Goal: Use online tool/utility: Utilize a website feature to perform a specific function

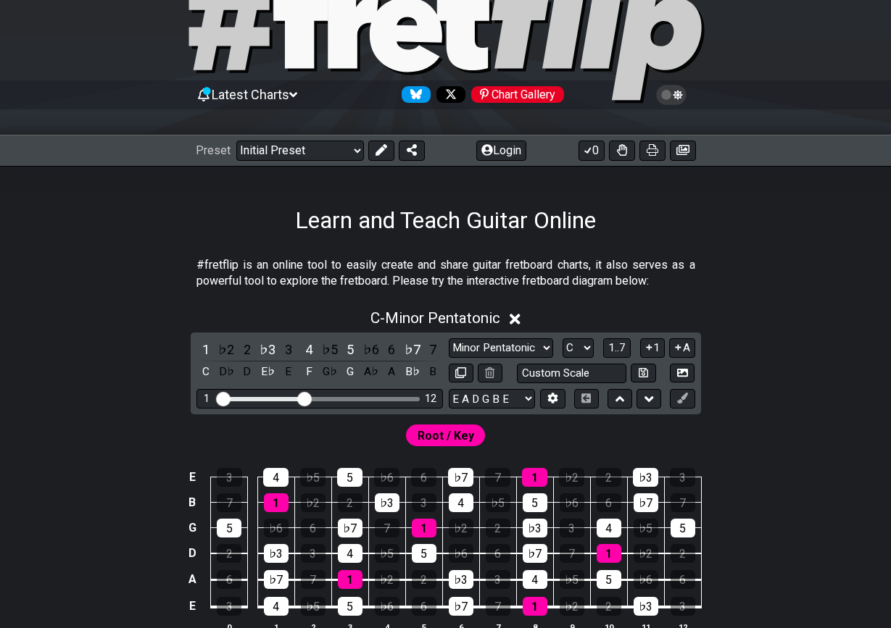
scroll to position [103, 0]
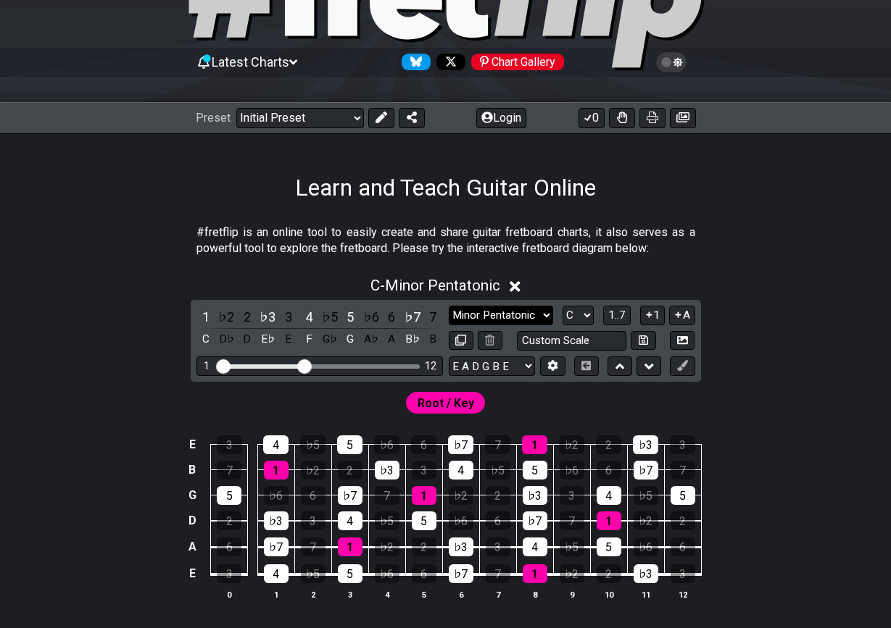
select select "Major / [PERSON_NAME]"
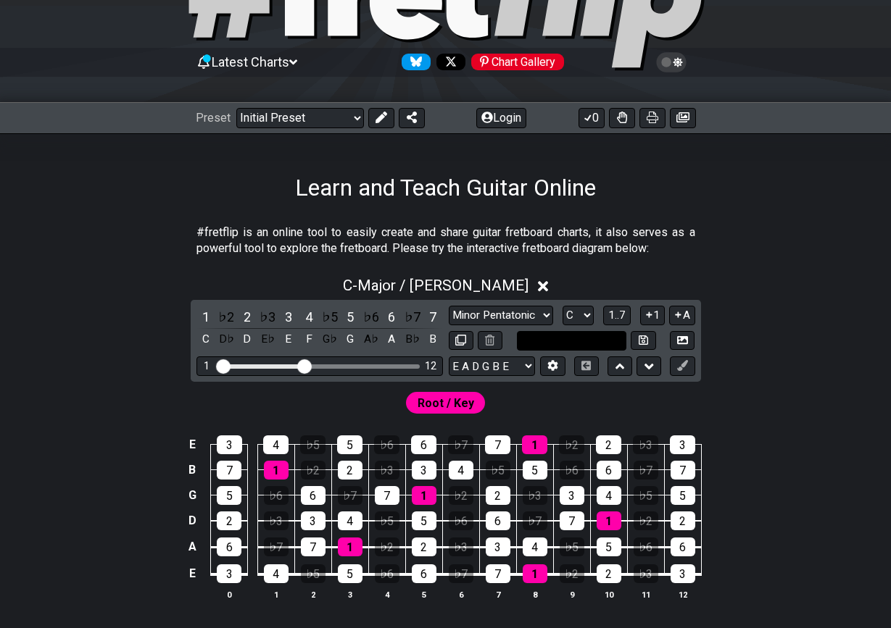
click at [581, 331] on input "text" at bounding box center [572, 341] width 110 height 20
type input "Custom Scale"
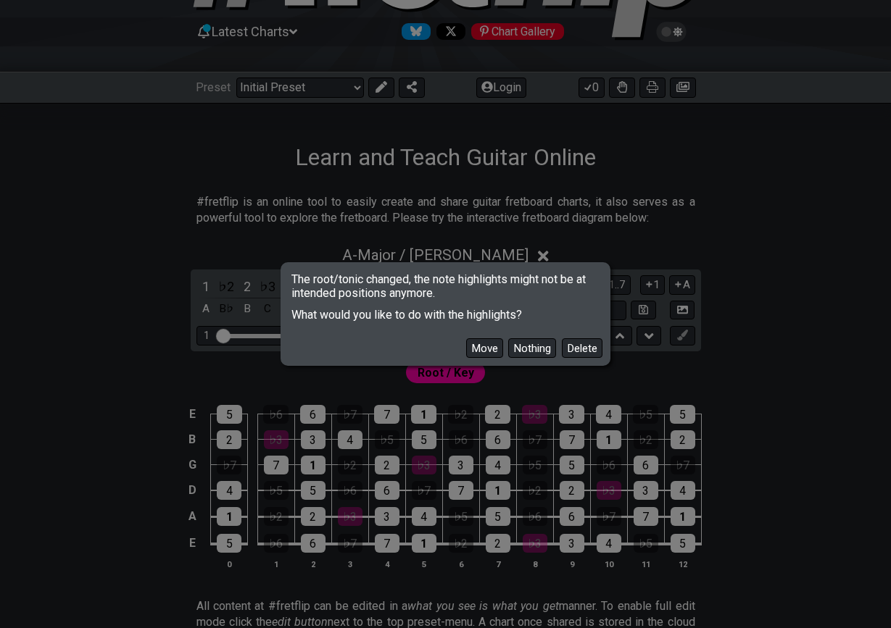
scroll to position [160, 0]
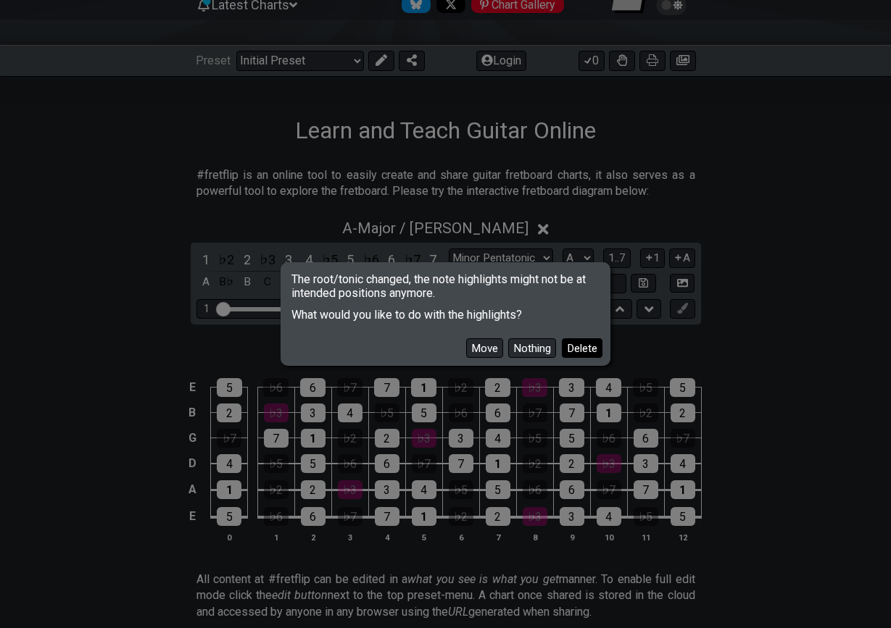
click at [570, 344] on button "Delete" at bounding box center [582, 348] width 41 height 20
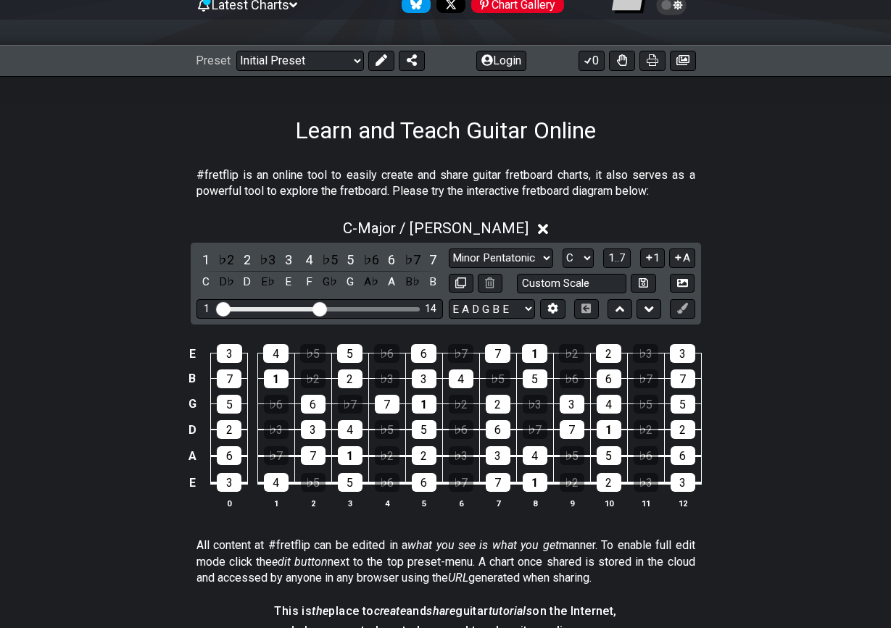
drag, startPoint x: 307, startPoint y: 308, endPoint x: 322, endPoint y: 310, distance: 14.7
click at [322, 308] on input "Visible fret range" at bounding box center [320, 308] width 206 height 0
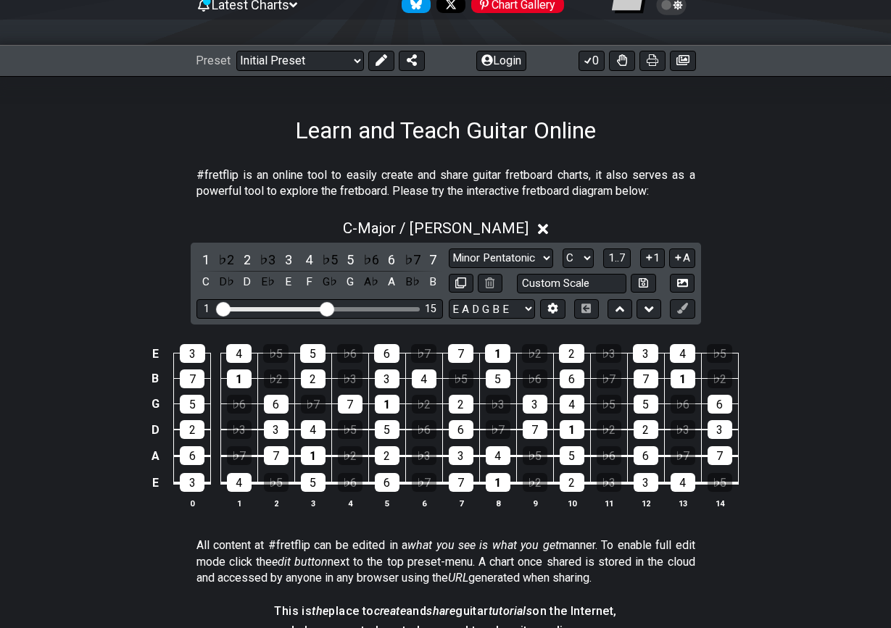
click at [328, 308] on input "Visible fret range" at bounding box center [320, 308] width 206 height 0
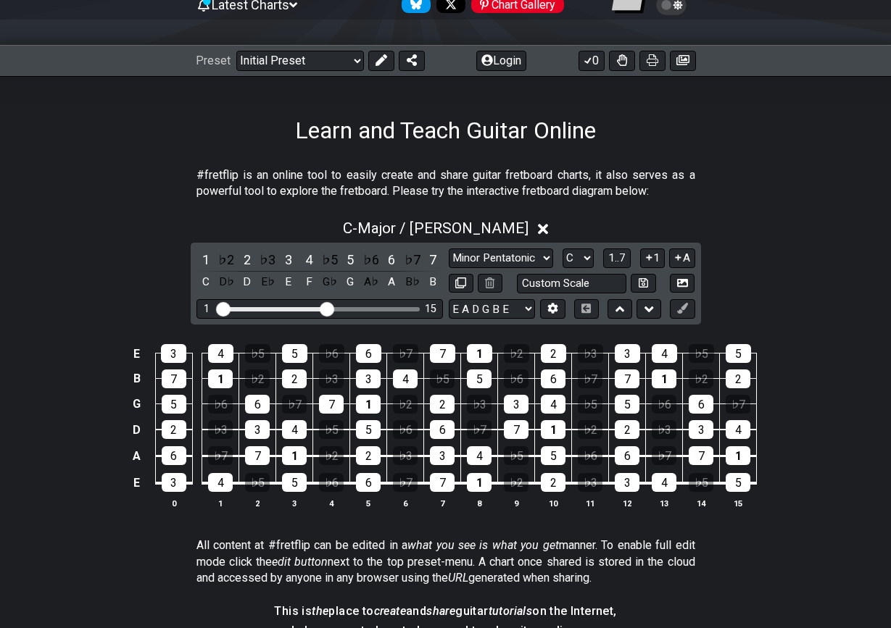
click at [583, 247] on div "1 ♭2 2 ♭3 3 4 ♭5 5 ♭6 6 ♭7 7 C D♭ D E♭ E F G♭ G A♭ A B♭ B Minor Pentatonic Clic…" at bounding box center [446, 284] width 510 height 82
select select "E"
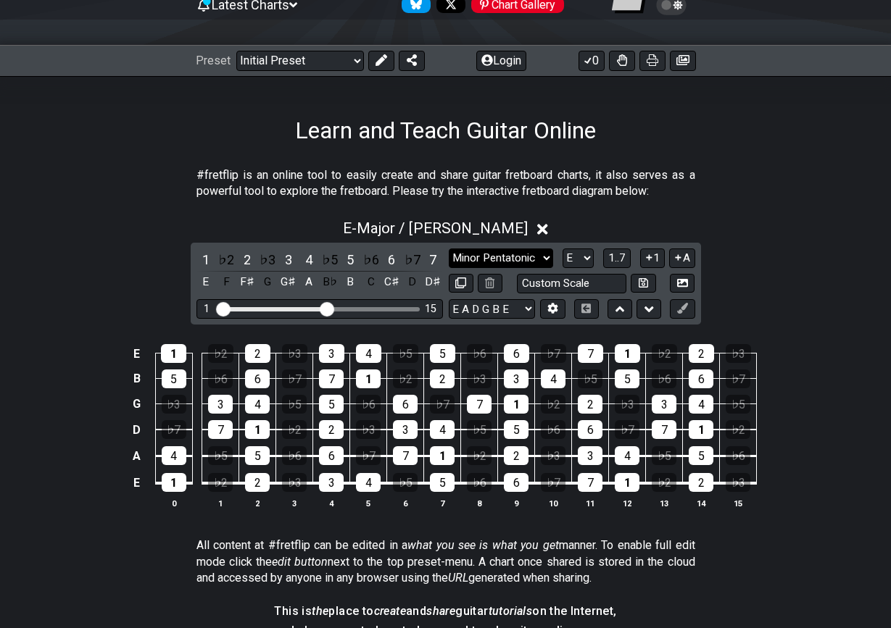
select select "Dorian"
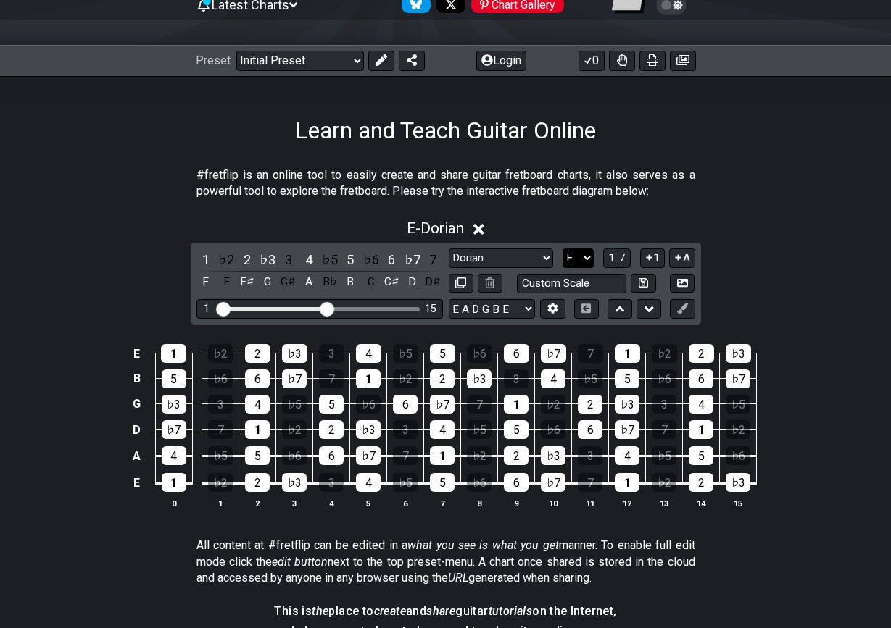
select select "Eb"
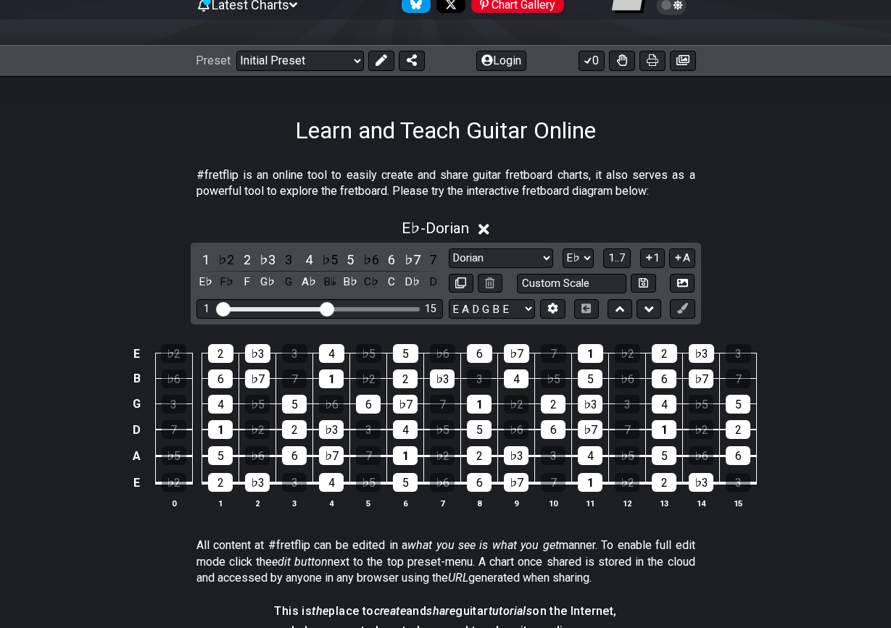
click at [508, 243] on div "1 ♭2 2 ♭3 3 4 ♭5 5 ♭6 6 ♭7 7 E♭ F♭ F G♭ G A♭ B𝄫 B♭ C♭ C D♭ D Minor Pentatonic C…" at bounding box center [446, 284] width 510 height 82
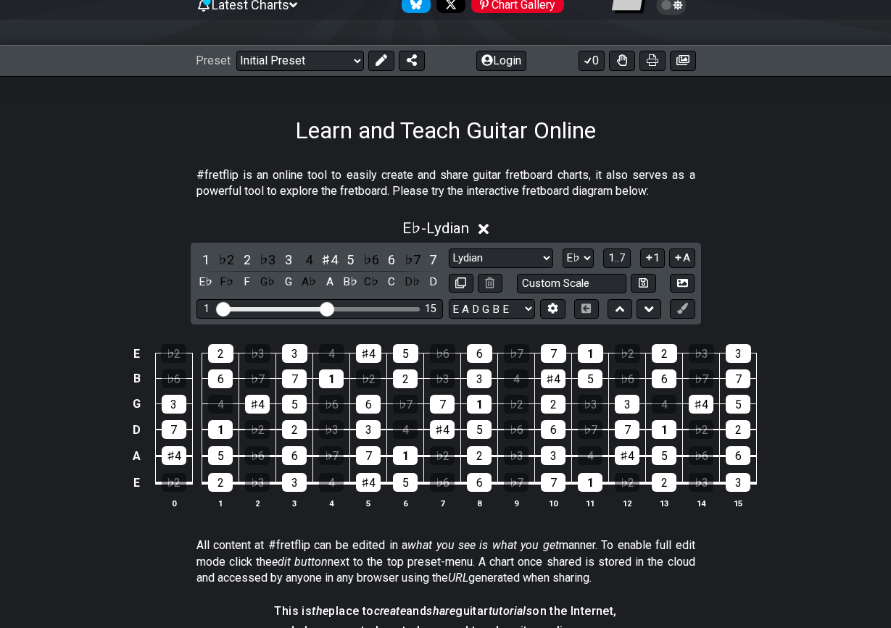
click at [511, 267] on div "Minor Pentatonic Click to edit Minor Pentatonic Major Pentatonic Minor Blues Ma…" at bounding box center [572, 271] width 246 height 45
select select "Mixolydian"
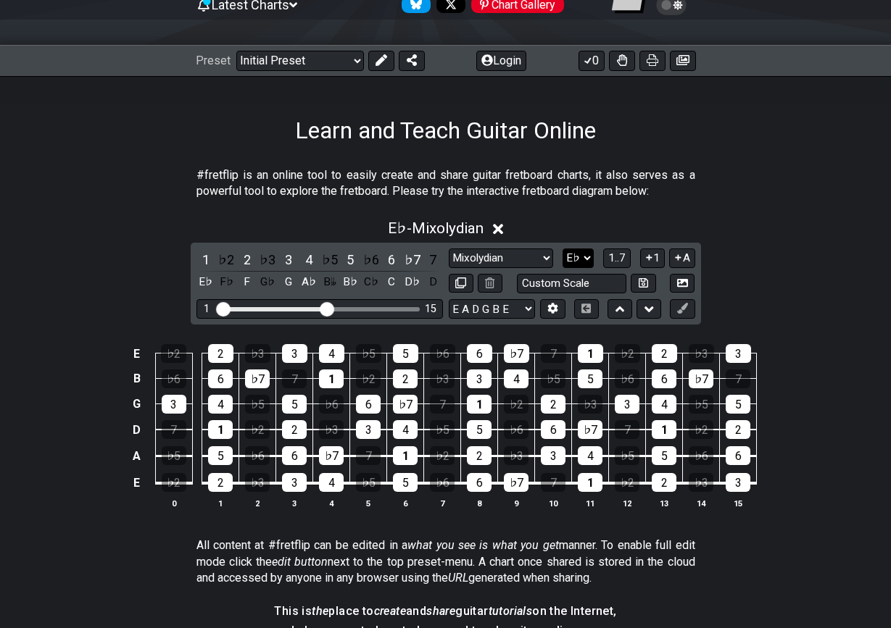
select select "D#"
click at [524, 245] on div "1 ♭2 2 ♭3 3 4 ♭5 5 ♭6 6 ♭7 7 D♯ E E♯ F♯ F𝄪 G♯ A A♯ B B♯ C♯ C𝄪 Minor Pentatonic …" at bounding box center [446, 284] width 510 height 82
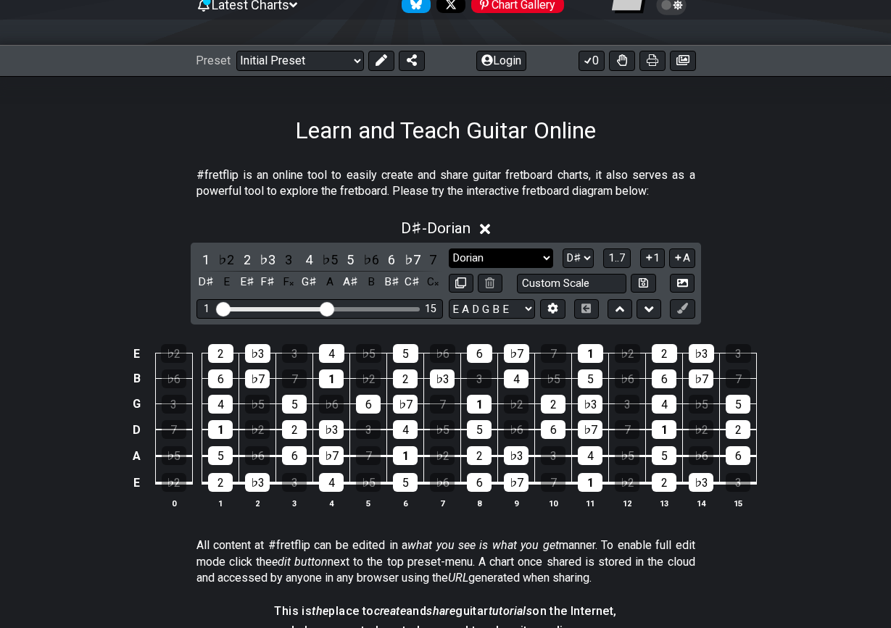
select select "Major / [PERSON_NAME]"
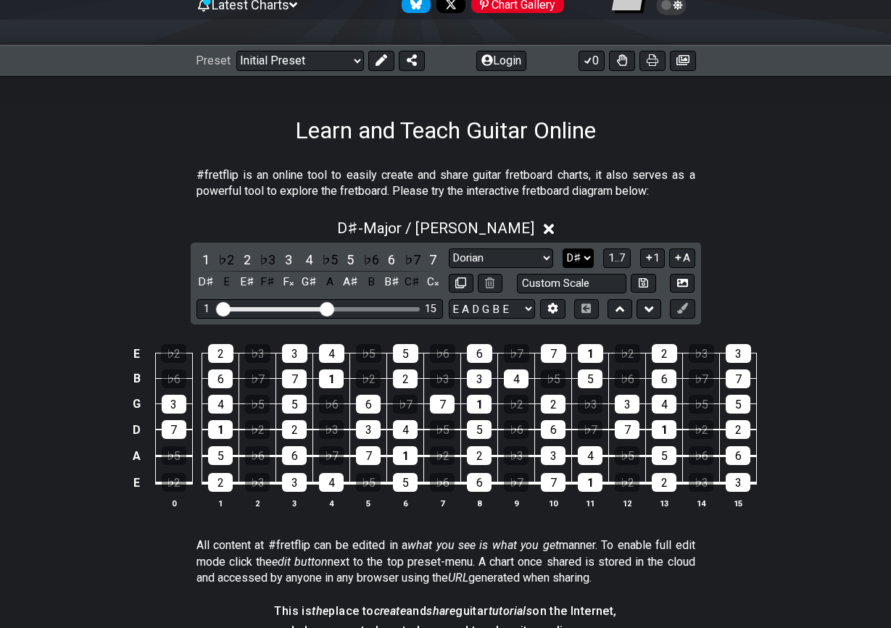
select select "Eb"
select select "Mixolydian"
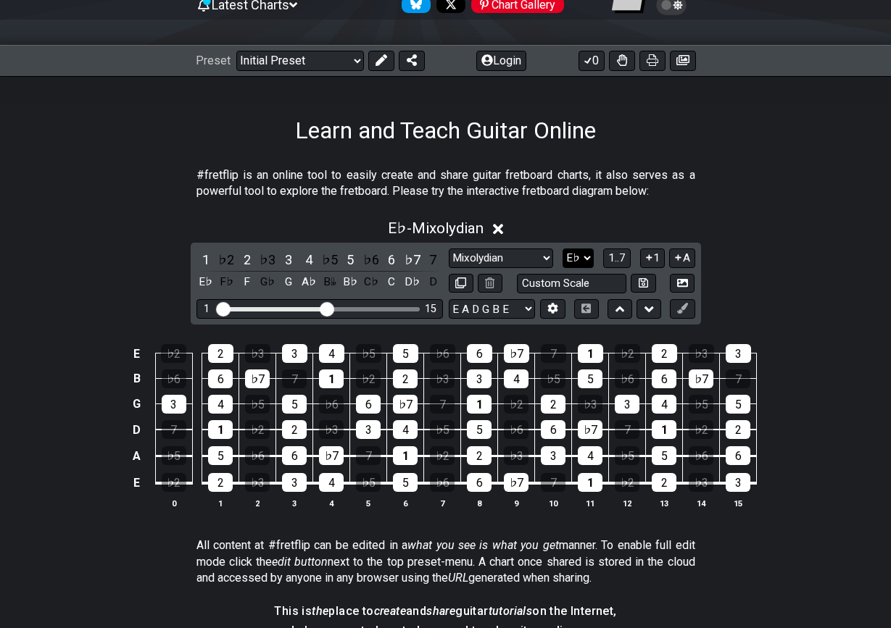
select select "C"
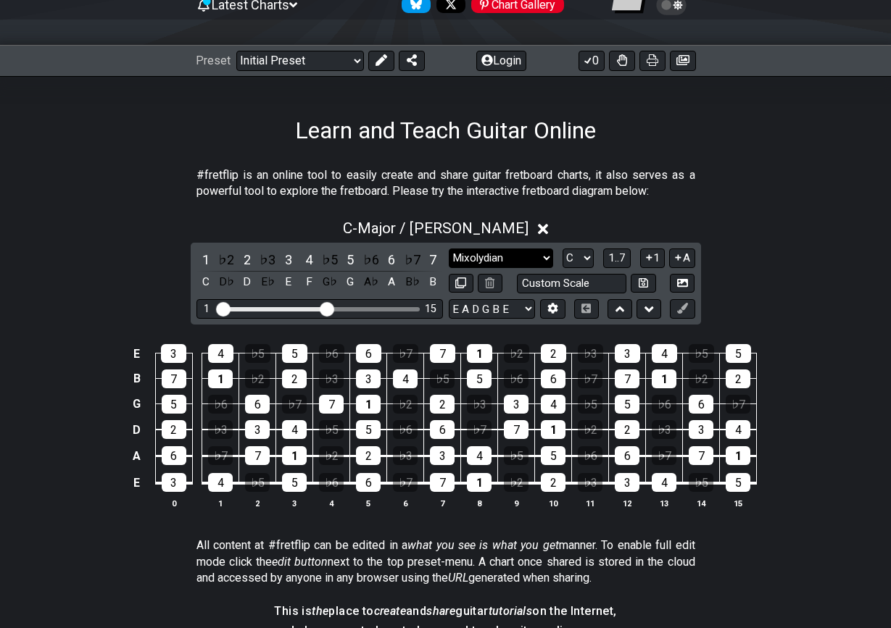
drag, startPoint x: 568, startPoint y: 254, endPoint x: 528, endPoint y: 257, distance: 40.0
click at [528, 257] on div "Minor Pentatonic Click to edit Minor Pentatonic Major Pentatonic Minor Blues Ma…" at bounding box center [572, 259] width 246 height 20
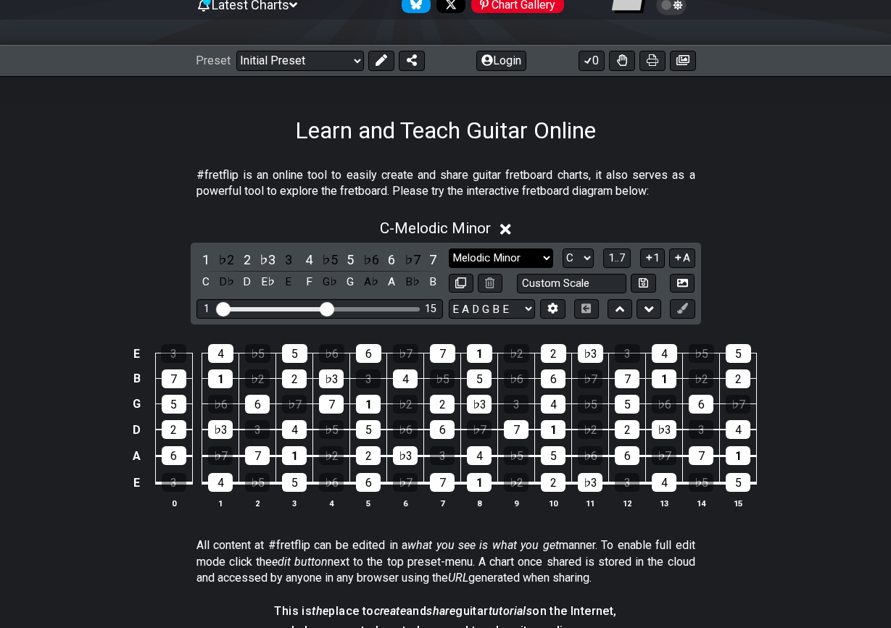
select select "Mixolydian"
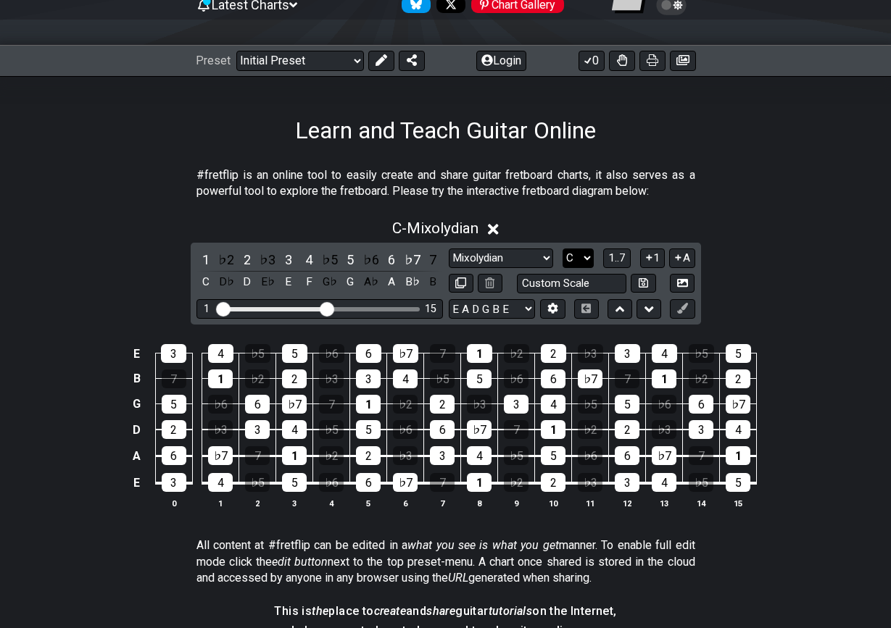
select select "F"
